Goal: Task Accomplishment & Management: Use online tool/utility

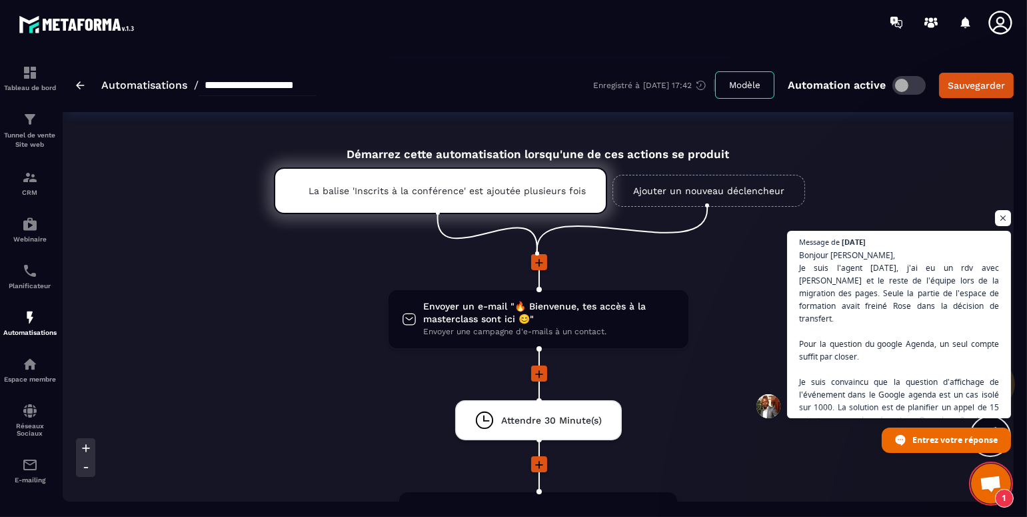
scroll to position [7482, 0]
click at [27, 267] on img at bounding box center [30, 271] width 16 height 16
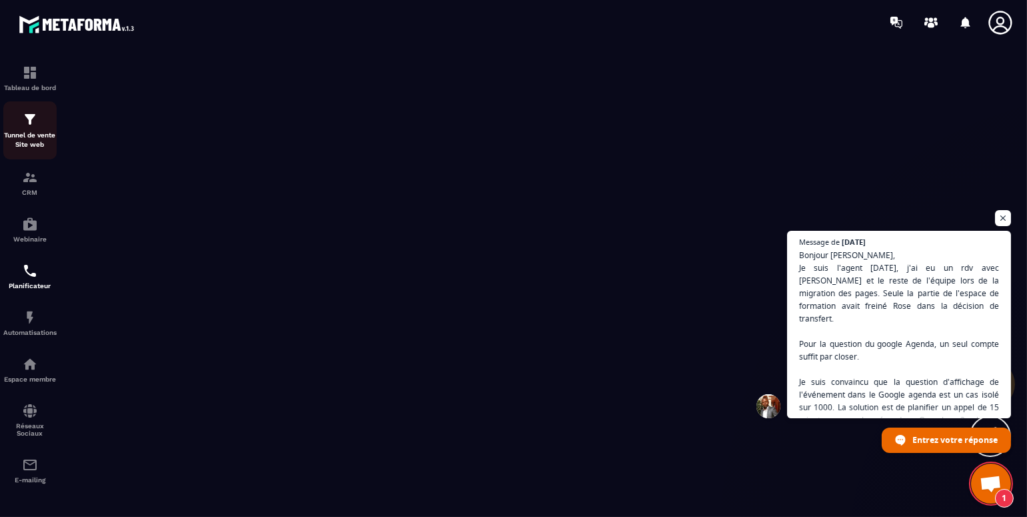
click at [25, 126] on img at bounding box center [30, 119] width 16 height 16
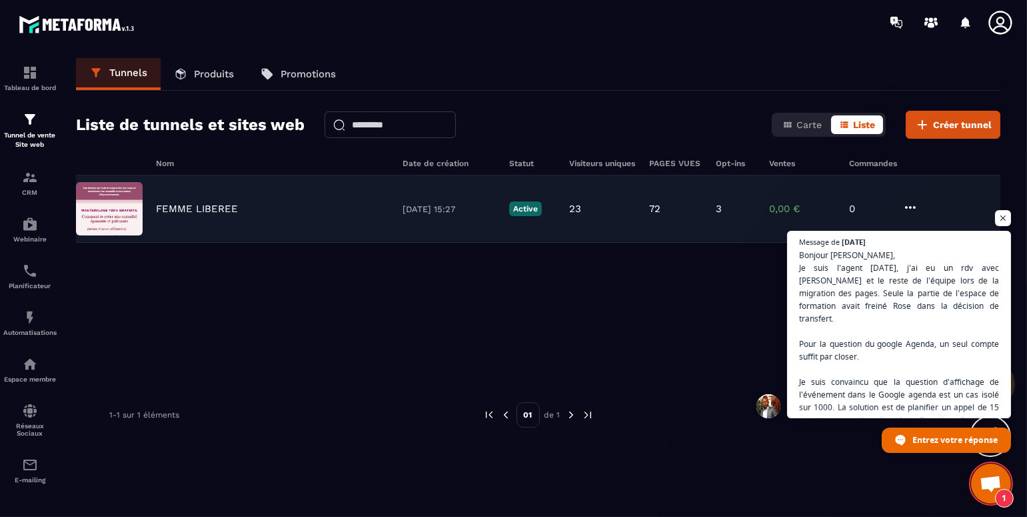
click at [185, 203] on p "FEMME LIBEREE" at bounding box center [197, 209] width 82 height 12
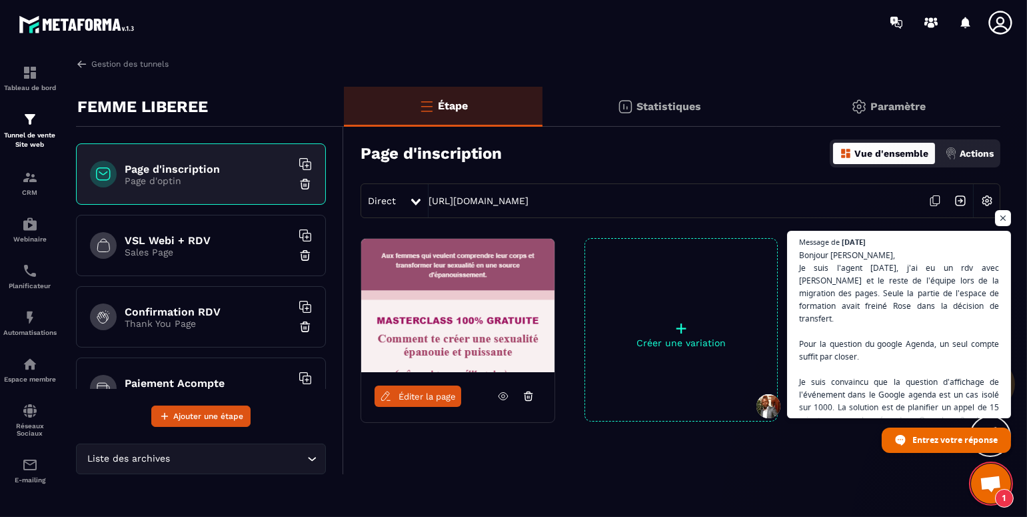
click at [505, 394] on icon at bounding box center [503, 396] width 12 height 12
click at [439, 394] on span "Éditer la page" at bounding box center [427, 396] width 57 height 10
